Goal: Find specific page/section: Find specific page/section

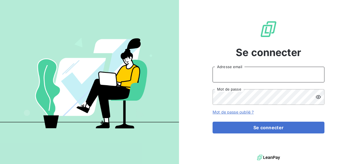
click at [241, 69] on input "Adresse email" at bounding box center [269, 75] width 112 height 16
type input "[PERSON_NAME][EMAIL_ADDRESS][DOMAIN_NAME]"
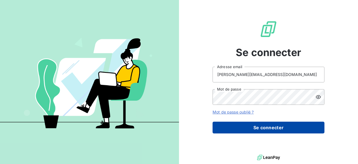
click at [263, 127] on button "Se connecter" at bounding box center [269, 127] width 112 height 12
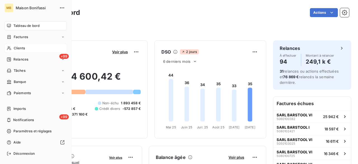
click at [19, 49] on span "Clients" at bounding box center [19, 48] width 11 height 5
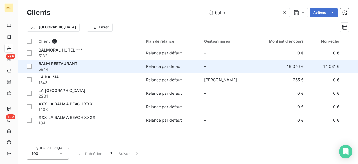
type input "balm"
click at [177, 65] on div "Relance par défaut" at bounding box center [164, 67] width 36 height 6
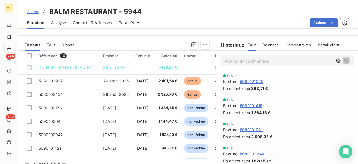
click at [301, 60] on p "Ajouter un commentaire ﻿" at bounding box center [279, 60] width 108 height 7
click at [336, 59] on icon "button" at bounding box center [339, 61] width 6 height 6
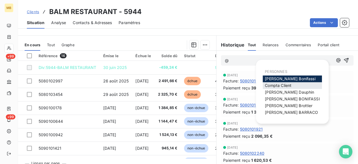
click at [279, 84] on span "Compta Client" at bounding box center [278, 85] width 27 height 5
click at [336, 59] on icon "button" at bounding box center [339, 61] width 6 height 6
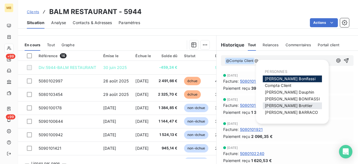
click at [297, 103] on div "[PERSON_NAME]" at bounding box center [292, 105] width 59 height 7
click at [285, 104] on span "[PERSON_NAME]" at bounding box center [289, 105] width 48 height 5
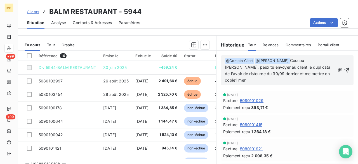
click at [253, 66] on span "Coucou [PERSON_NAME], peux tu envoyer au client le duplicata de l'avoir de rist…" at bounding box center [278, 70] width 107 height 24
click at [257, 79] on p "﻿ @ Compta Client ﻿ ﻿ @ [PERSON_NAME] ﻿ Coucou [PERSON_NAME], peux tu envoyer p…" at bounding box center [280, 70] width 110 height 26
click at [345, 69] on icon "button" at bounding box center [347, 70] width 5 height 5
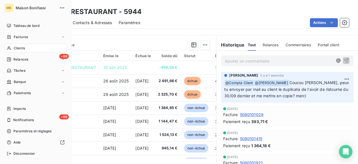
click at [15, 50] on span "Clients" at bounding box center [19, 48] width 11 height 5
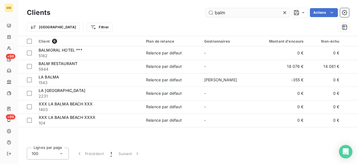
drag, startPoint x: 227, startPoint y: 13, endPoint x: 213, endPoint y: 12, distance: 14.0
click at [213, 12] on input "balm" at bounding box center [248, 12] width 84 height 9
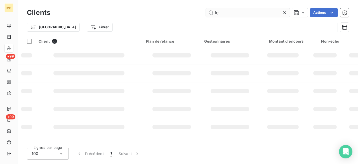
type input "l"
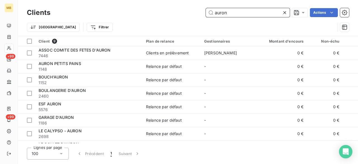
drag, startPoint x: 251, startPoint y: 12, endPoint x: 214, endPoint y: 13, distance: 37.0
click at [214, 13] on input "auron" at bounding box center [248, 12] width 84 height 9
click at [267, 13] on input "auro" at bounding box center [248, 12] width 84 height 9
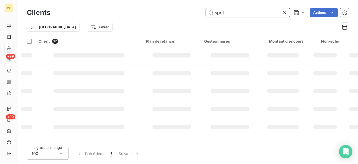
type input "spot"
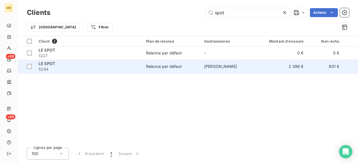
click at [163, 66] on div "Relance par défaut" at bounding box center [164, 67] width 36 height 6
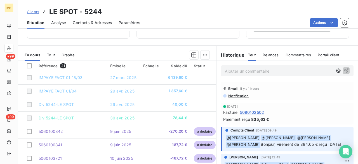
scroll to position [115, 0]
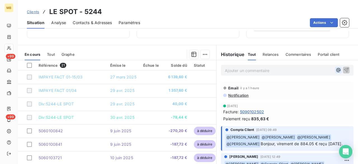
click at [336, 70] on icon "button" at bounding box center [338, 70] width 4 height 4
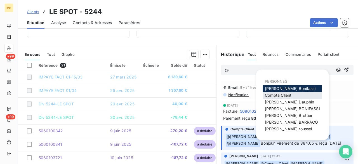
click at [282, 94] on span "Compta Client" at bounding box center [278, 95] width 27 height 5
click at [336, 69] on icon "button" at bounding box center [339, 70] width 6 height 6
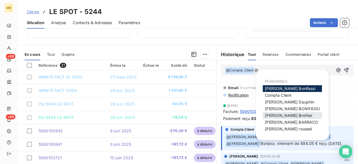
click at [287, 115] on span "[PERSON_NAME]" at bounding box center [289, 115] width 48 height 5
click at [336, 68] on icon "button" at bounding box center [339, 70] width 6 height 6
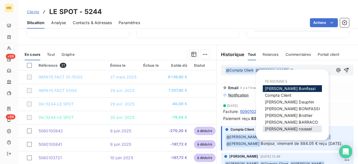
click at [290, 128] on span "[PERSON_NAME]" at bounding box center [288, 128] width 47 height 5
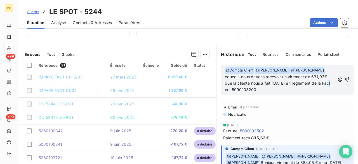
click at [323, 81] on span "coucou, nous devons recevoir un virement de 631,03€ que la cliente nous a fait …" at bounding box center [278, 83] width 107 height 18
drag, startPoint x: 245, startPoint y: 89, endPoint x: 237, endPoint y: 89, distance: 7.8
click at [237, 89] on span "coucou, nous devons recevoir un virement de 631,03€ que la cliente nous a fait …" at bounding box center [276, 83] width 103 height 18
click at [263, 89] on p "﻿ @ Compta Client ﻿ ﻿ @ [PERSON_NAME] ﻿ ﻿ @ [PERSON_NAME] ﻿ coucou, nous devons…" at bounding box center [280, 80] width 110 height 26
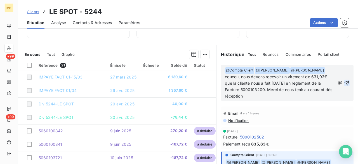
click at [345, 81] on icon "button" at bounding box center [347, 82] width 5 height 5
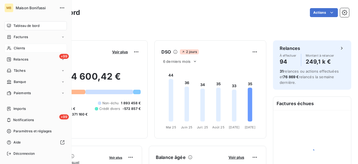
click at [13, 49] on div "Clients" at bounding box center [35, 48] width 62 height 9
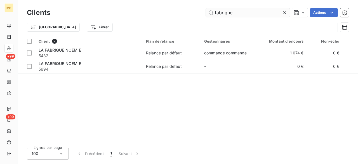
drag, startPoint x: 236, startPoint y: 12, endPoint x: 208, endPoint y: 11, distance: 28.0
click at [208, 11] on input "fabrique" at bounding box center [248, 12] width 84 height 9
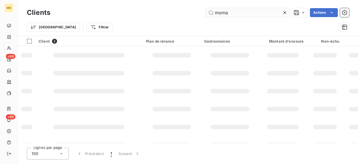
type input "moma"
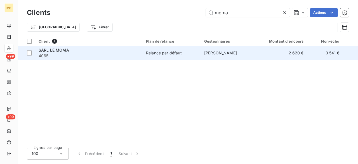
click at [177, 53] on div "Relance par défaut" at bounding box center [164, 53] width 36 height 6
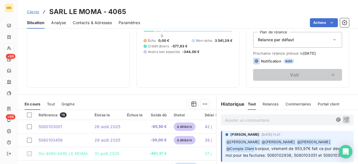
scroll to position [112, 0]
